Goal: Task Accomplishment & Management: Manage account settings

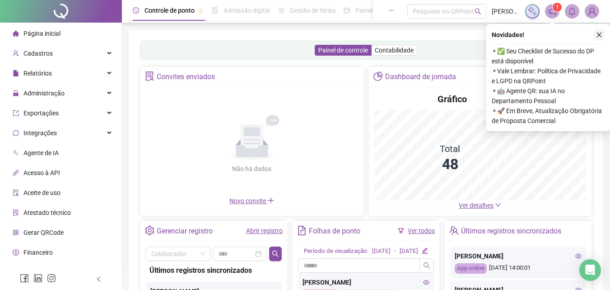
click at [599, 37] on icon "close" at bounding box center [599, 35] width 6 height 6
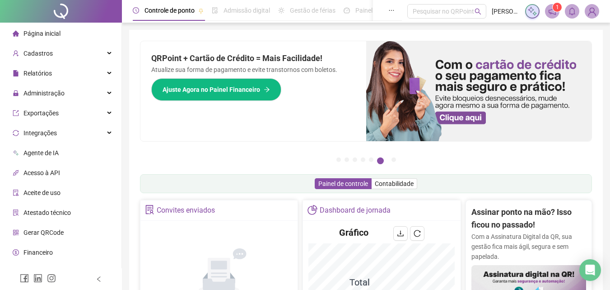
click at [62, 36] on li "Página inicial" at bounding box center [61, 33] width 118 height 18
click at [60, 35] on span "Página inicial" at bounding box center [41, 33] width 37 height 7
click at [47, 34] on span "Página inicial" at bounding box center [41, 33] width 37 height 7
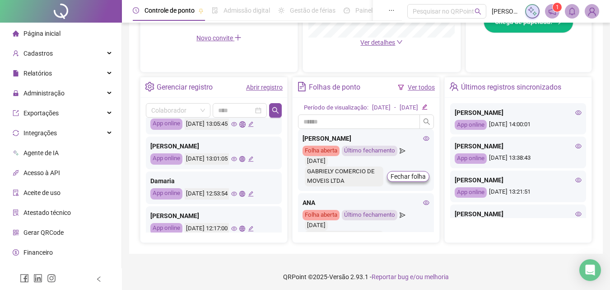
scroll to position [183, 0]
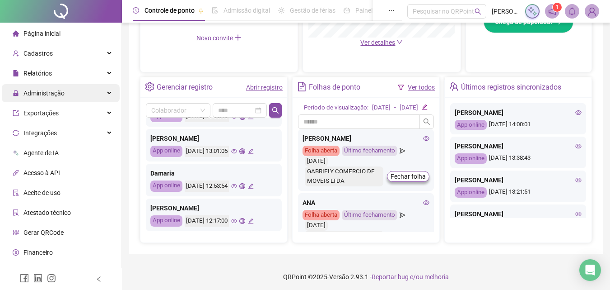
click at [64, 98] on div "Administração" at bounding box center [61, 93] width 118 height 18
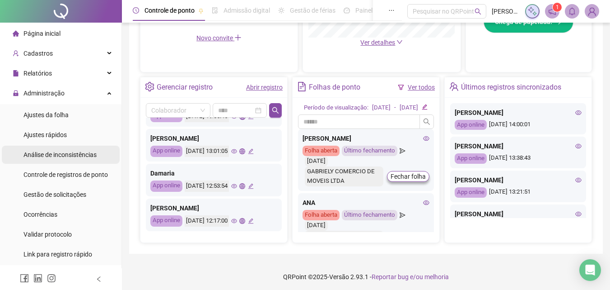
click at [93, 160] on div "Análise de inconsistências" at bounding box center [59, 154] width 73 height 18
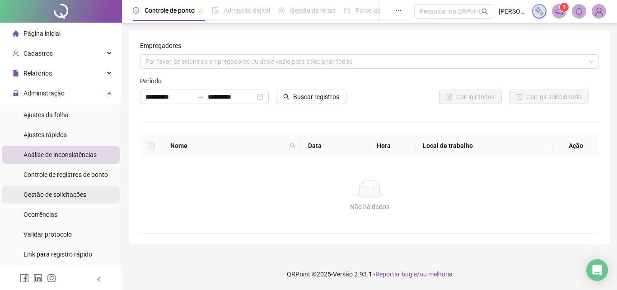
click at [75, 186] on div "Gestão de solicitações" at bounding box center [54, 194] width 63 height 18
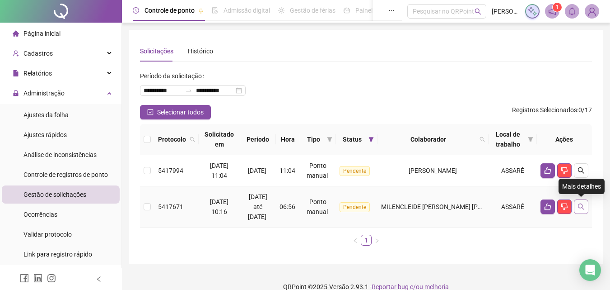
click at [582, 204] on icon "search" at bounding box center [581, 206] width 6 height 6
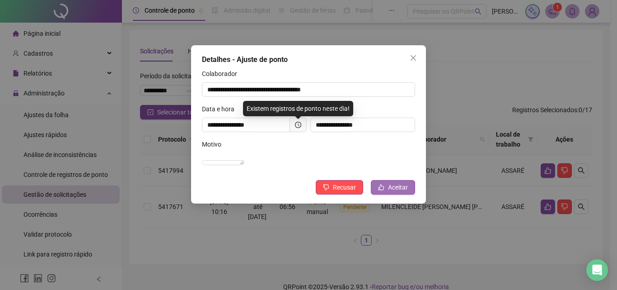
click at [392, 192] on span "Aceitar" at bounding box center [398, 187] width 20 height 10
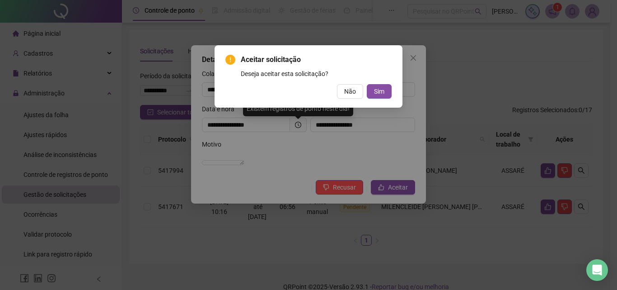
click at [379, 100] on div "Aceitar solicitação Deseja aceitar esta solicitação? Não Sim" at bounding box center [309, 76] width 188 height 62
click at [379, 84] on button "Sim" at bounding box center [379, 91] width 25 height 14
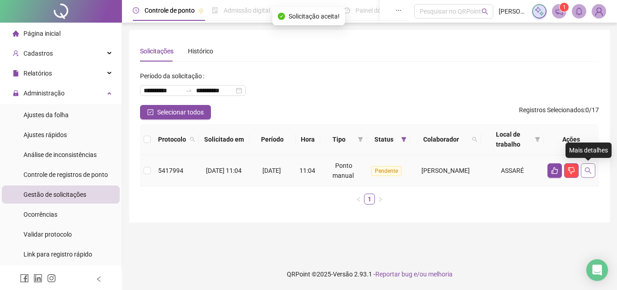
click at [582, 170] on button "button" at bounding box center [588, 170] width 14 height 14
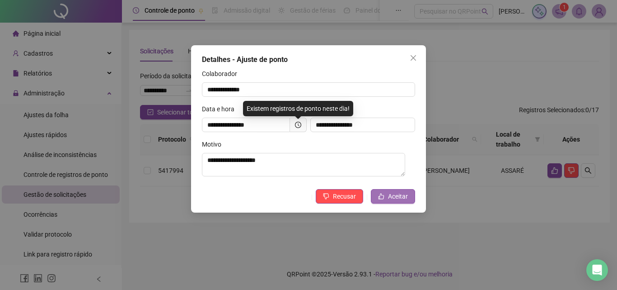
click at [391, 200] on span "Aceitar" at bounding box center [398, 196] width 20 height 10
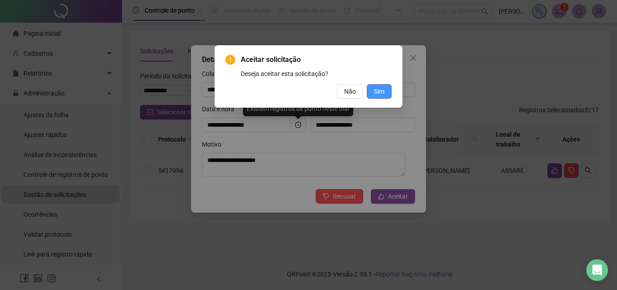
click at [382, 90] on span "Sim" at bounding box center [379, 91] width 10 height 10
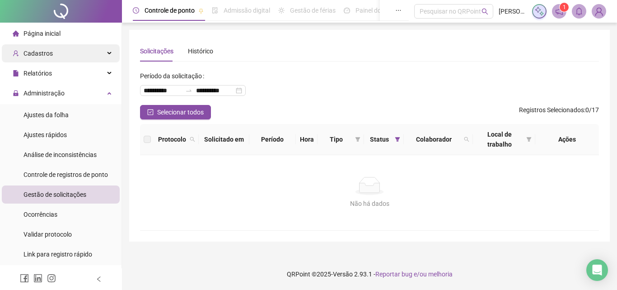
click at [43, 56] on span "Cadastros" at bounding box center [37, 53] width 29 height 7
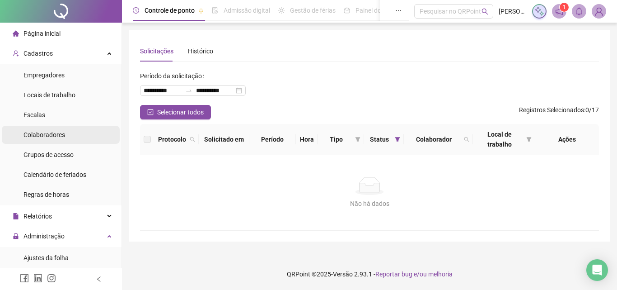
click at [57, 139] on div "Colaboradores" at bounding box center [44, 135] width 42 height 18
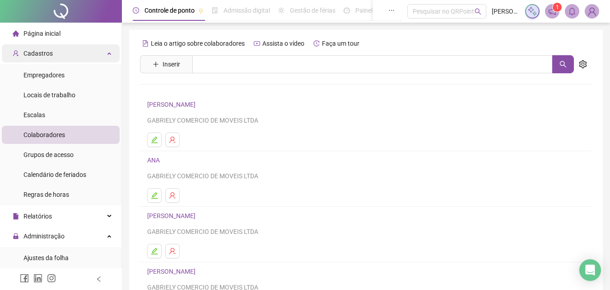
click at [62, 53] on div "Cadastros" at bounding box center [61, 53] width 118 height 18
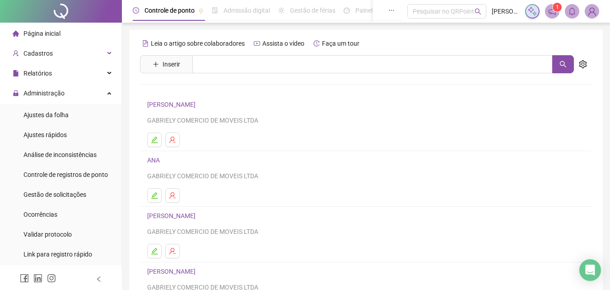
click at [102, 35] on li "Página inicial" at bounding box center [61, 33] width 118 height 18
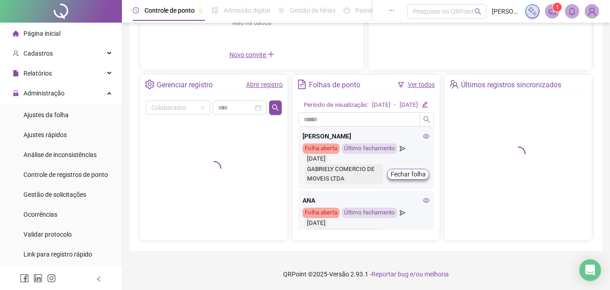
scroll to position [154, 0]
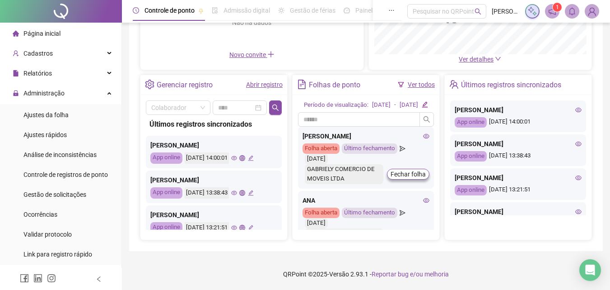
click at [237, 155] on icon "eye" at bounding box center [234, 158] width 6 height 6
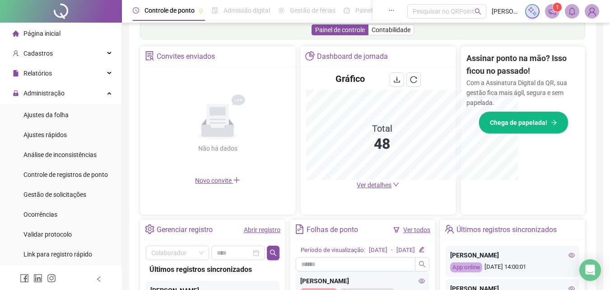
scroll to position [287, 0]
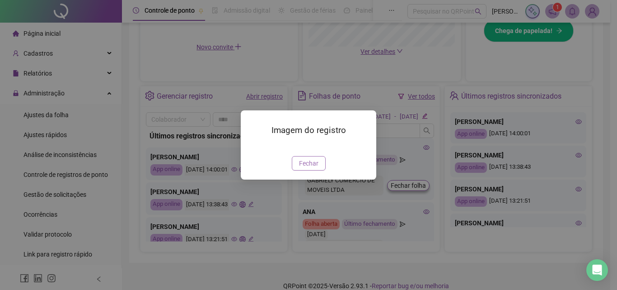
click at [315, 168] on span "Fechar" at bounding box center [308, 163] width 19 height 10
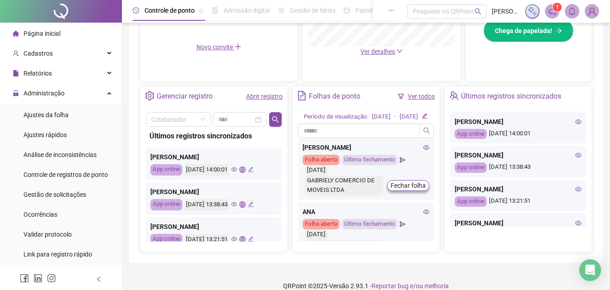
click at [237, 204] on icon "eye" at bounding box center [234, 204] width 6 height 5
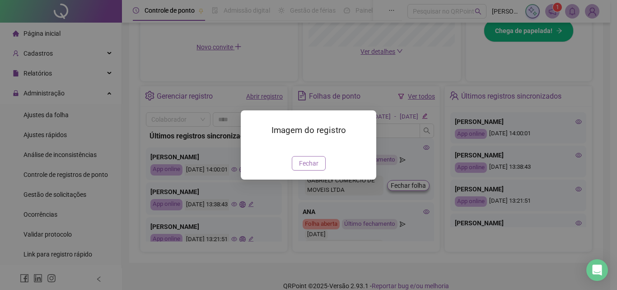
click at [312, 168] on span "Fechar" at bounding box center [308, 163] width 19 height 10
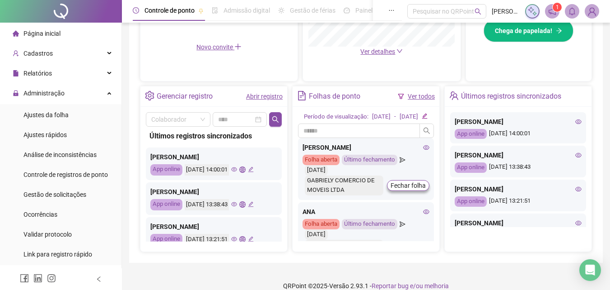
click at [237, 238] on icon "eye" at bounding box center [234, 239] width 6 height 6
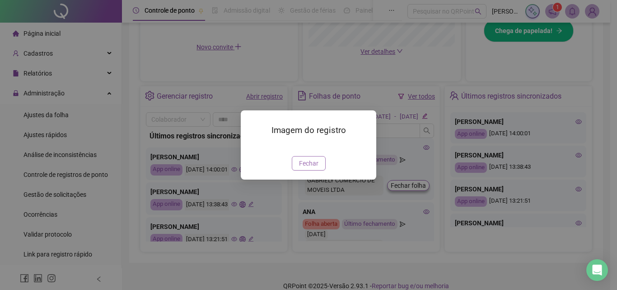
click at [308, 168] on span "Fechar" at bounding box center [308, 163] width 19 height 10
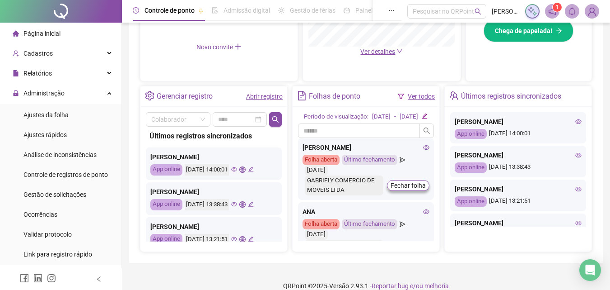
click at [237, 239] on icon "eye" at bounding box center [234, 239] width 6 height 5
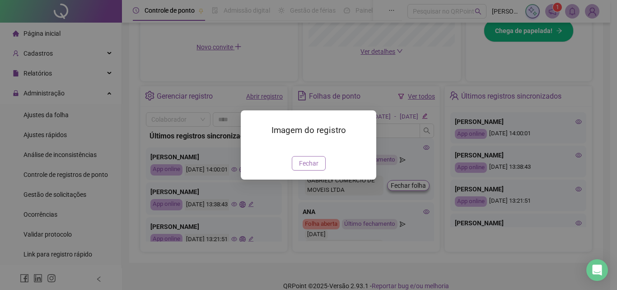
click at [297, 170] on button "Fechar" at bounding box center [309, 163] width 34 height 14
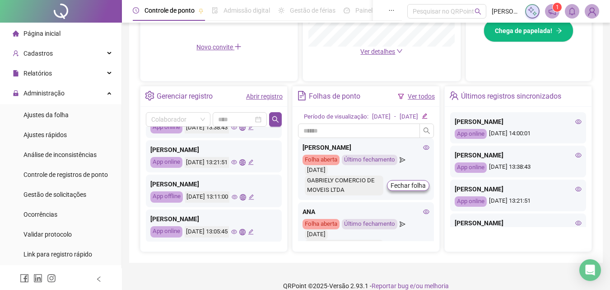
scroll to position [89, 0]
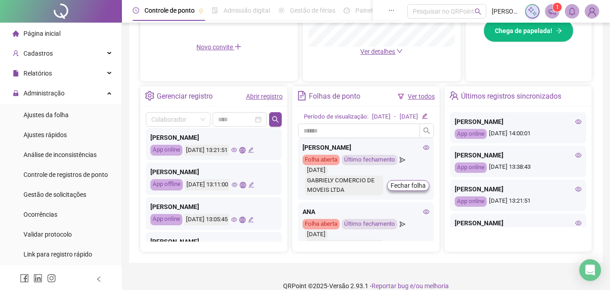
click at [238, 183] on icon "eye" at bounding box center [235, 184] width 6 height 5
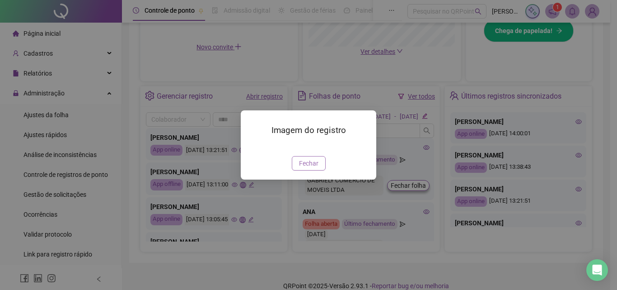
click at [309, 168] on span "Fechar" at bounding box center [308, 163] width 19 height 10
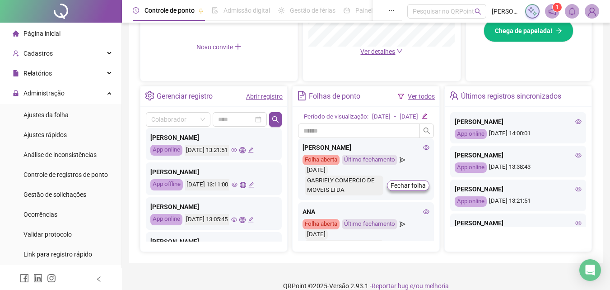
click at [237, 221] on icon "eye" at bounding box center [234, 219] width 6 height 6
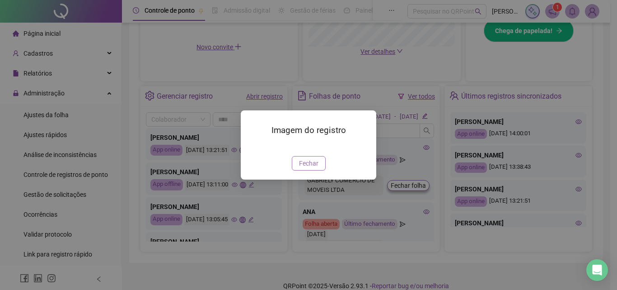
click at [313, 168] on span "Fechar" at bounding box center [308, 163] width 19 height 10
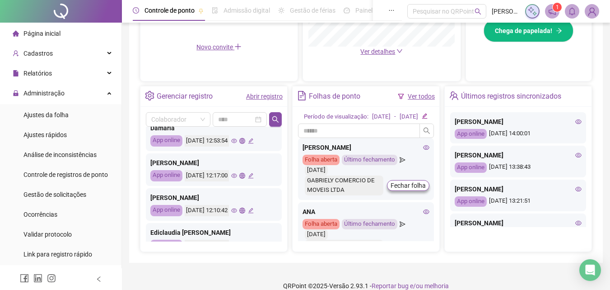
scroll to position [250, 0]
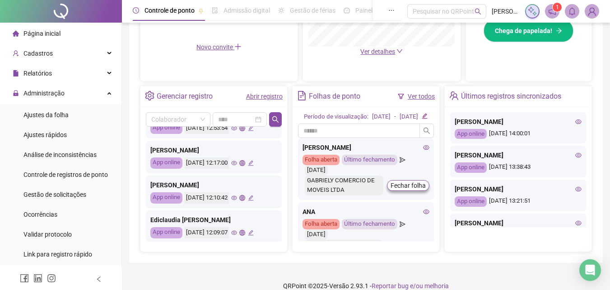
click at [237, 199] on icon "eye" at bounding box center [234, 198] width 6 height 5
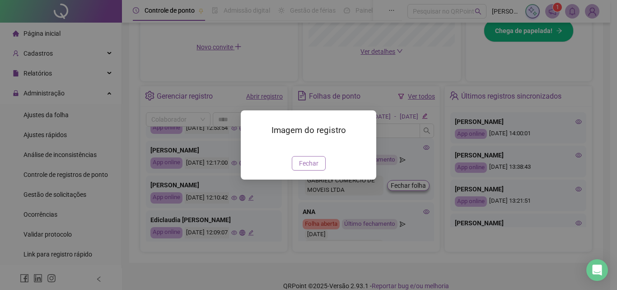
click at [311, 168] on span "Fechar" at bounding box center [308, 163] width 19 height 10
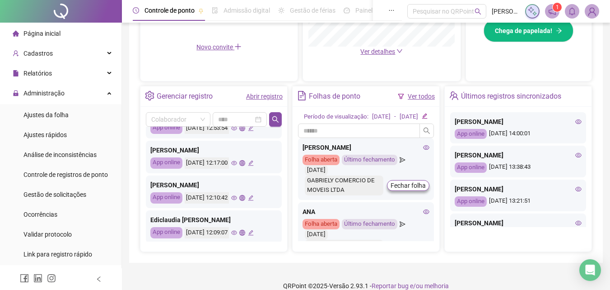
click at [237, 233] on icon "eye" at bounding box center [234, 232] width 6 height 6
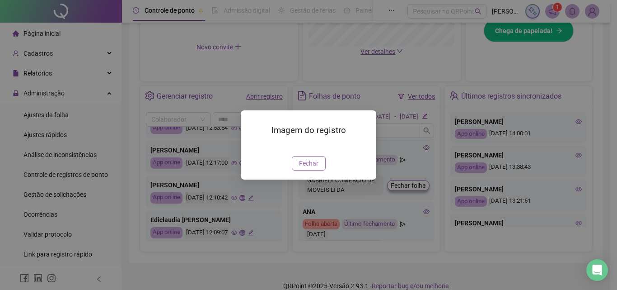
click at [301, 168] on span "Fechar" at bounding box center [308, 163] width 19 height 10
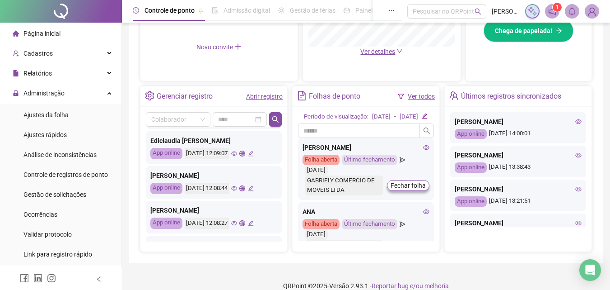
scroll to position [361, 0]
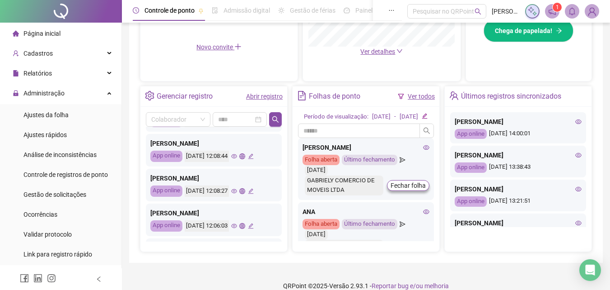
click at [237, 193] on icon "eye" at bounding box center [234, 191] width 6 height 6
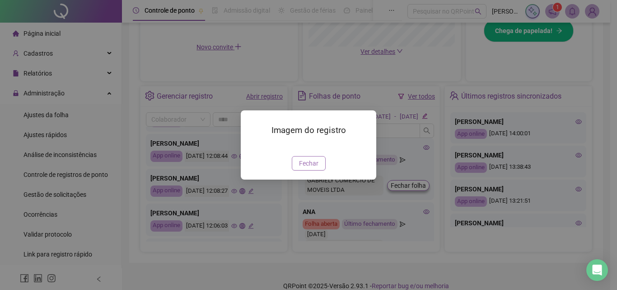
click at [313, 170] on button "Fechar" at bounding box center [309, 163] width 34 height 14
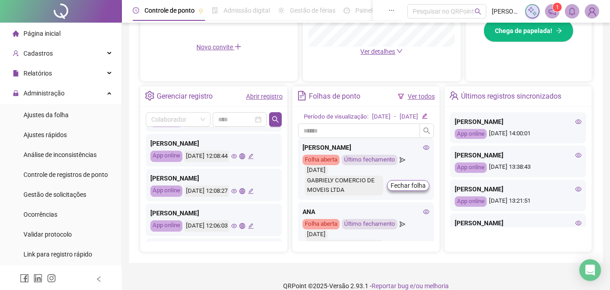
click at [237, 225] on icon "eye" at bounding box center [234, 226] width 6 height 6
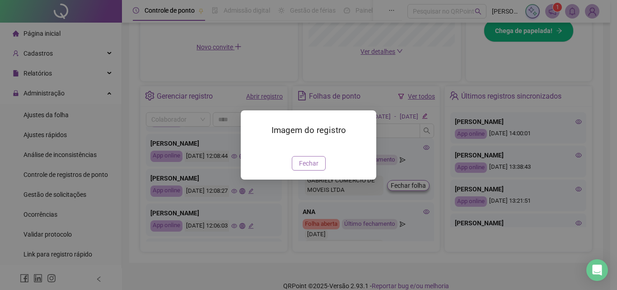
click at [298, 170] on button "Fechar" at bounding box center [309, 163] width 34 height 14
